Goal: Task Accomplishment & Management: Use online tool/utility

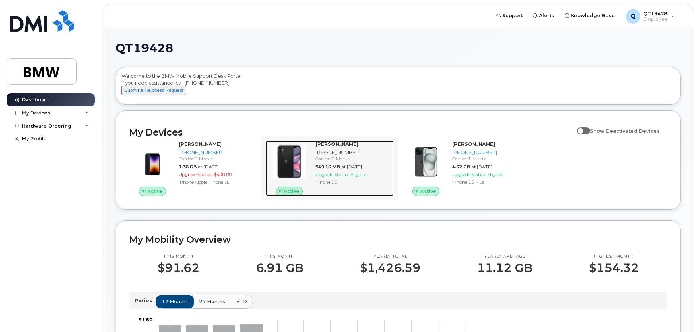
click at [334, 156] on div "[PHONE_NUMBER]" at bounding box center [352, 152] width 75 height 7
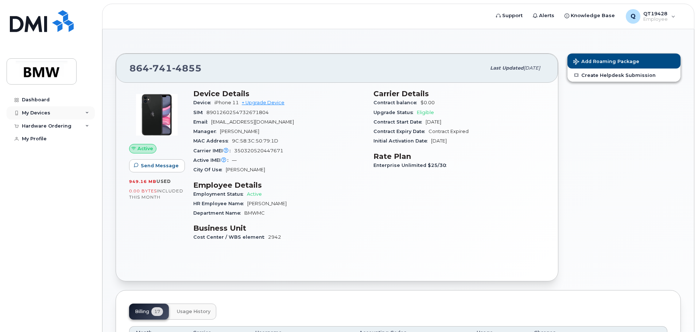
click at [79, 113] on div "My Devices" at bounding box center [51, 112] width 88 height 13
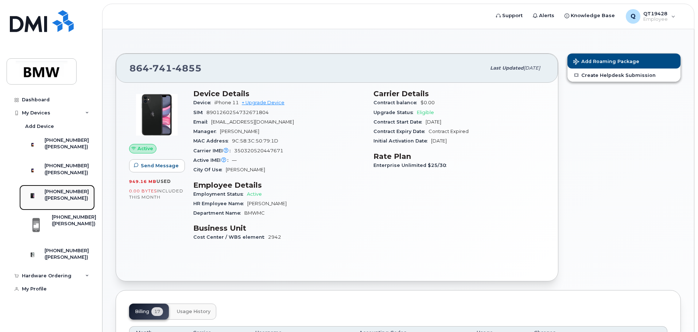
click at [67, 195] on div "[PHONE_NUMBER]" at bounding box center [66, 191] width 44 height 7
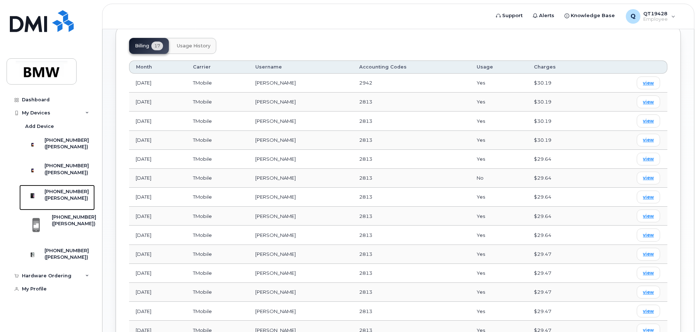
scroll to position [387, 0]
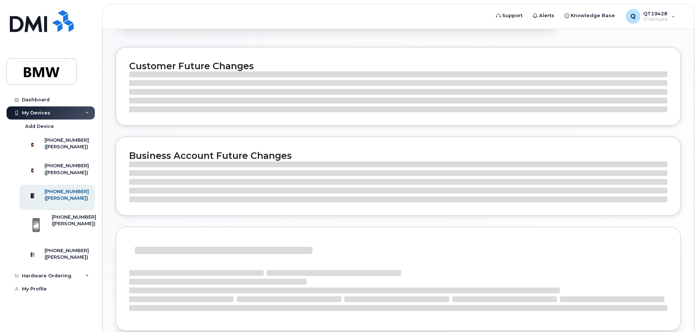
scroll to position [31, 0]
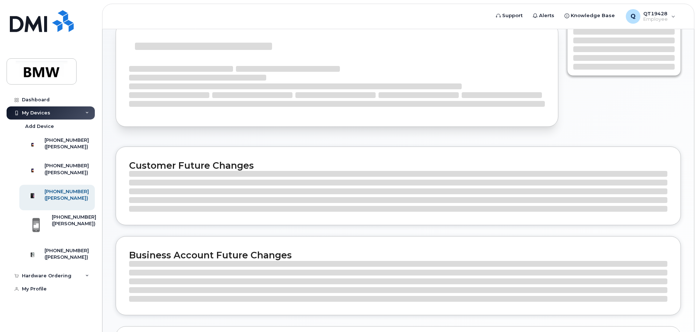
click at [203, 171] on h2 "Customer Future Changes" at bounding box center [398, 165] width 538 height 11
click at [243, 281] on div at bounding box center [398, 281] width 538 height 6
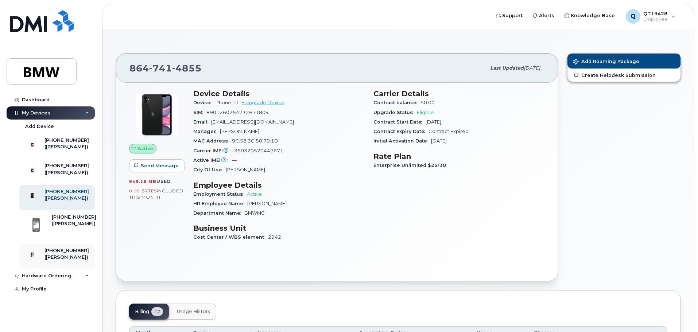
scroll to position [5, 0]
click at [47, 97] on div "Dashboard" at bounding box center [36, 100] width 28 height 6
click at [38, 97] on div "Dashboard" at bounding box center [36, 100] width 28 height 6
click at [39, 71] on img at bounding box center [41, 71] width 56 height 21
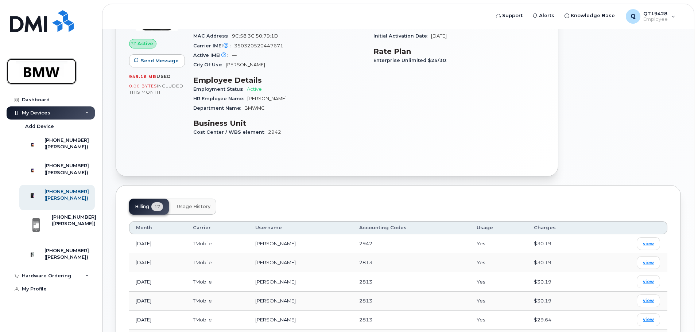
scroll to position [109, 0]
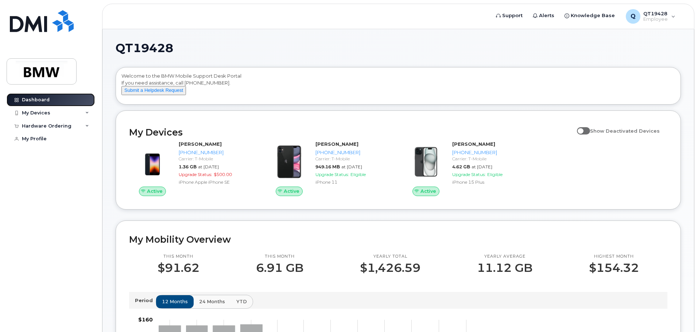
click at [41, 100] on div "Dashboard" at bounding box center [36, 100] width 28 height 6
click at [31, 139] on div "My Profile" at bounding box center [34, 139] width 25 height 6
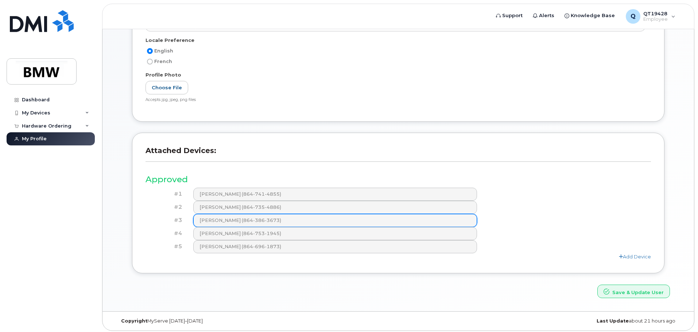
scroll to position [153, 0]
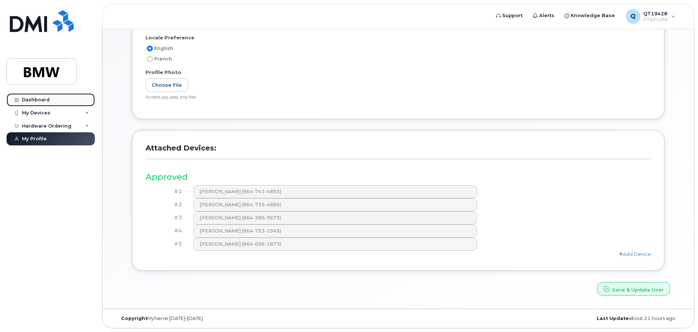
click at [31, 100] on div "Dashboard" at bounding box center [36, 100] width 28 height 6
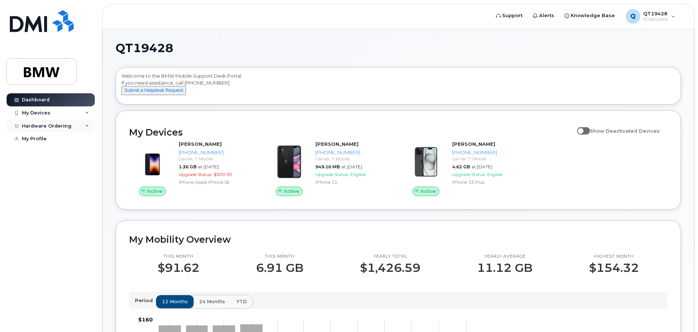
click at [86, 126] on icon at bounding box center [87, 126] width 4 height 4
click at [40, 153] on div "New Order" at bounding box center [39, 153] width 28 height 7
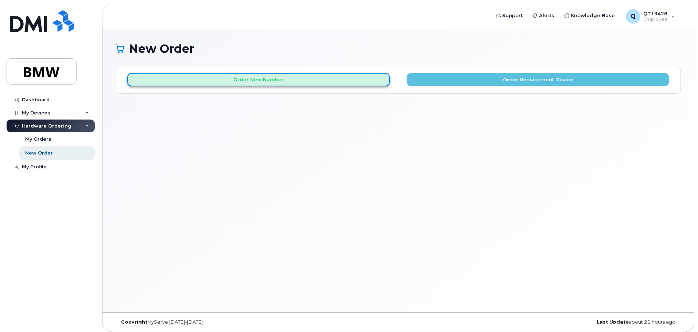
click at [277, 80] on button "Order New Number" at bounding box center [258, 79] width 262 height 13
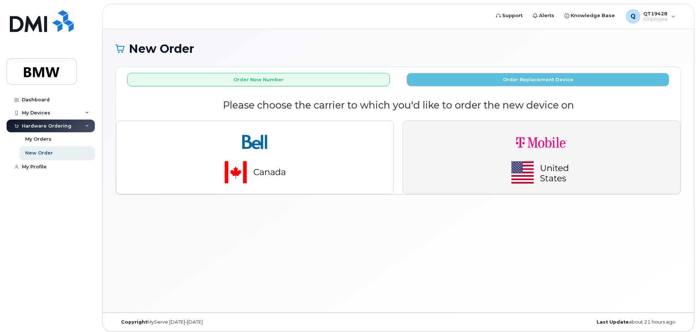
click at [541, 156] on img "button" at bounding box center [541, 157] width 102 height 61
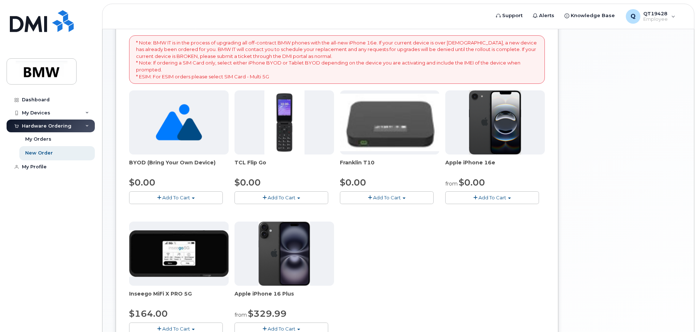
scroll to position [109, 0]
